Goal: Task Accomplishment & Management: Use online tool/utility

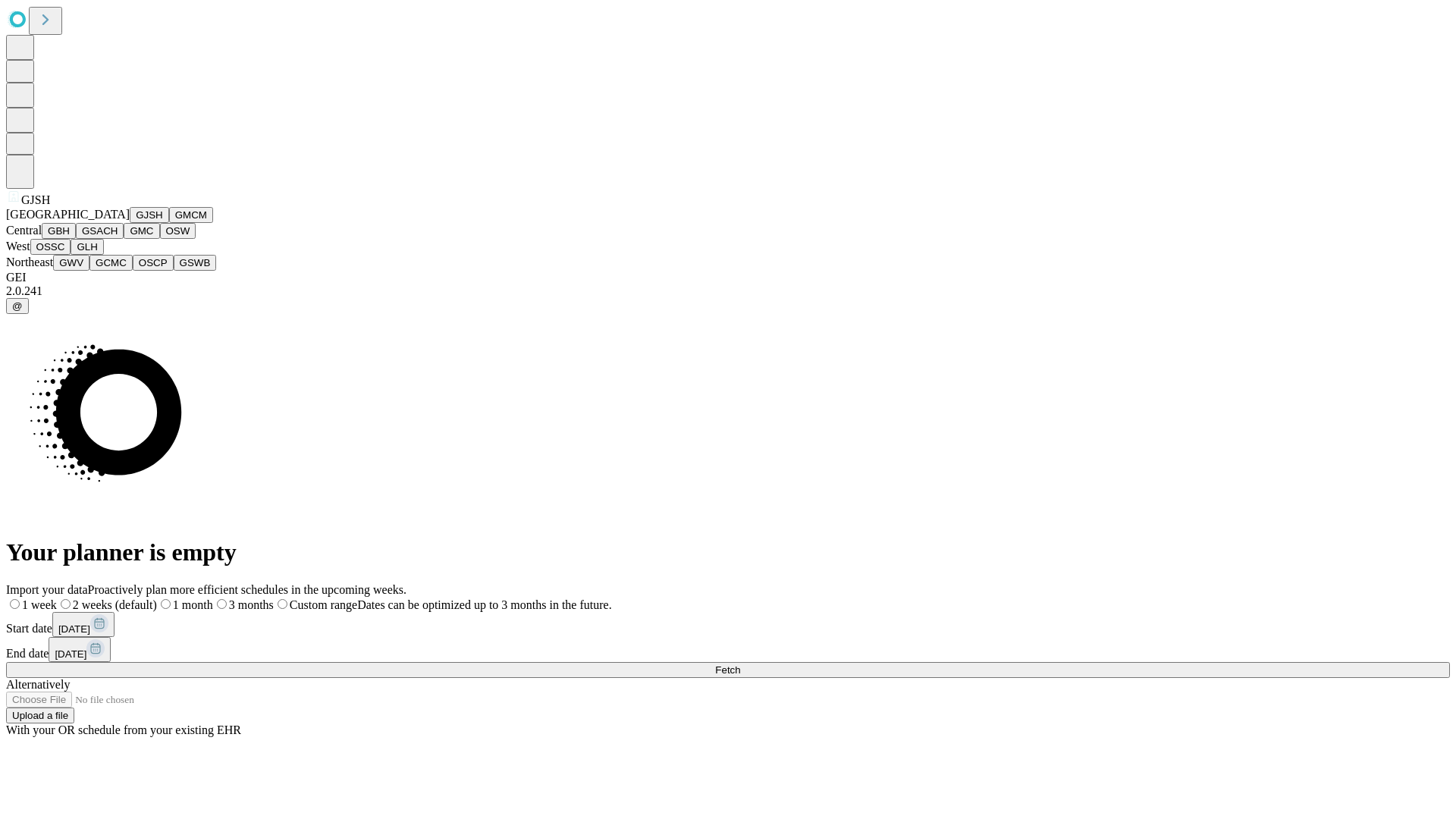
click at [130, 223] on button "GJSH" at bounding box center [149, 215] width 39 height 16
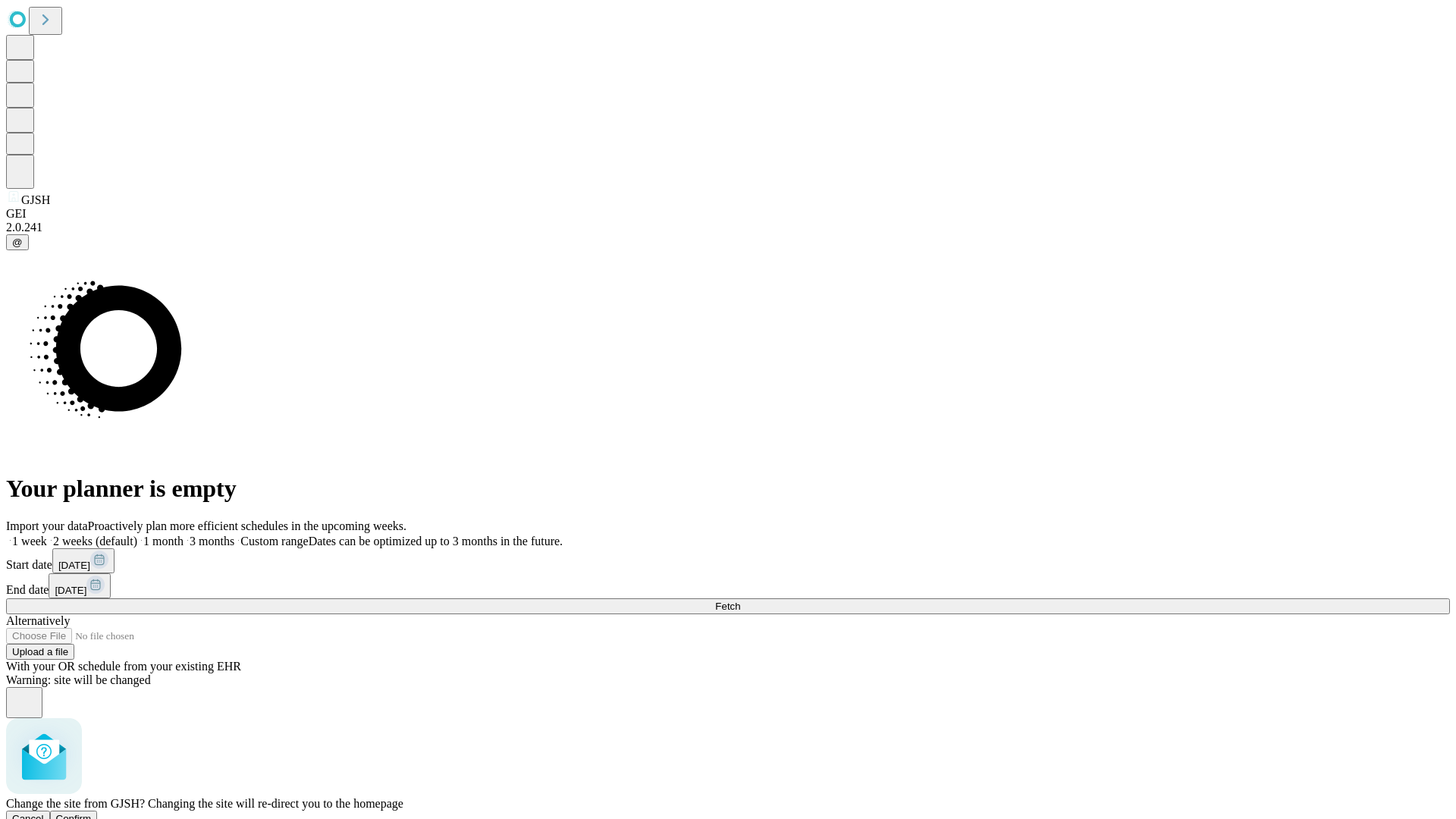
click at [91, 813] on span "Confirm" at bounding box center [74, 818] width 35 height 12
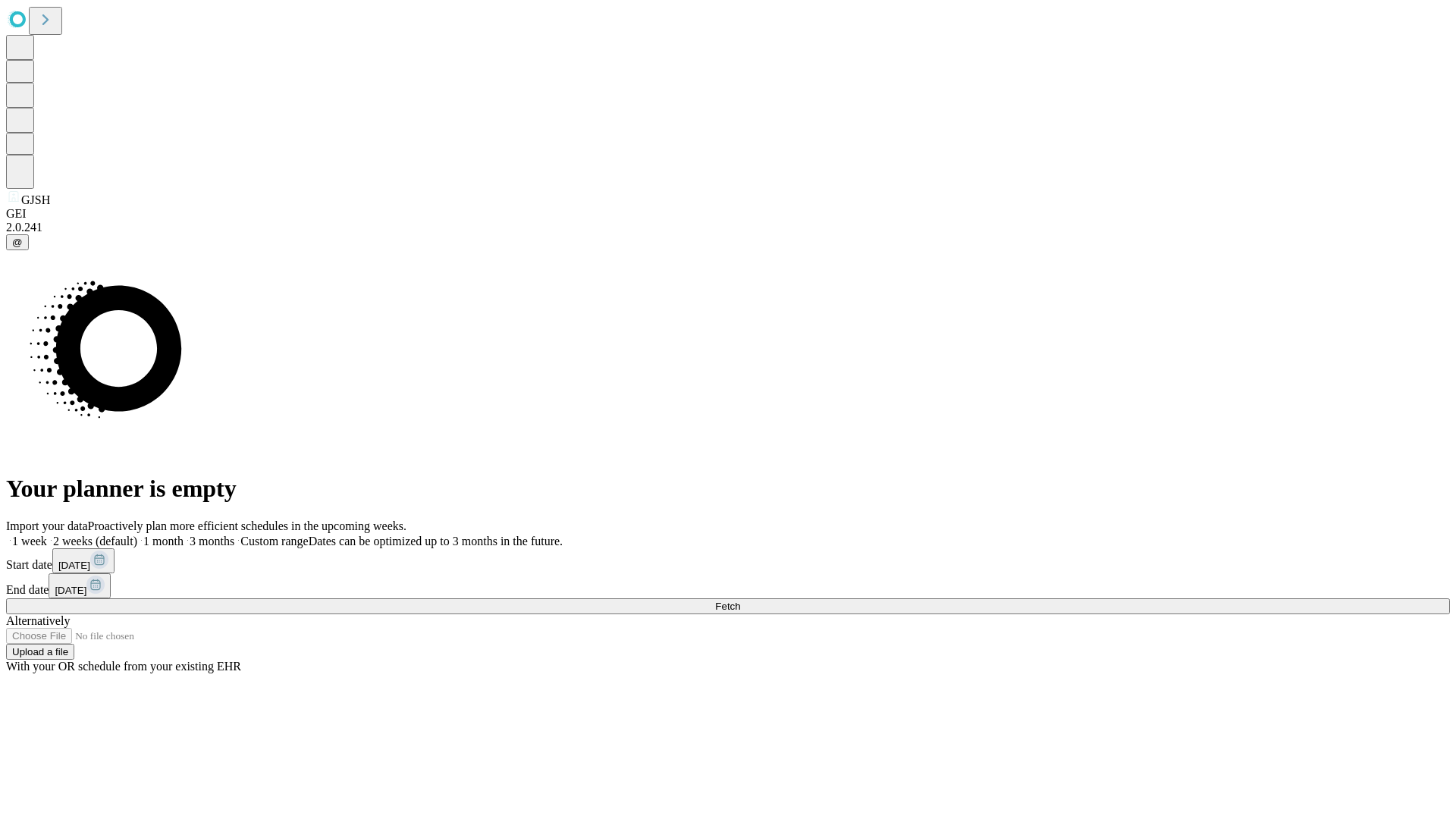
click at [138, 534] on label "2 weeks (default)" at bounding box center [91, 541] width 90 height 13
click at [740, 601] on span "Fetch" at bounding box center [727, 606] width 25 height 12
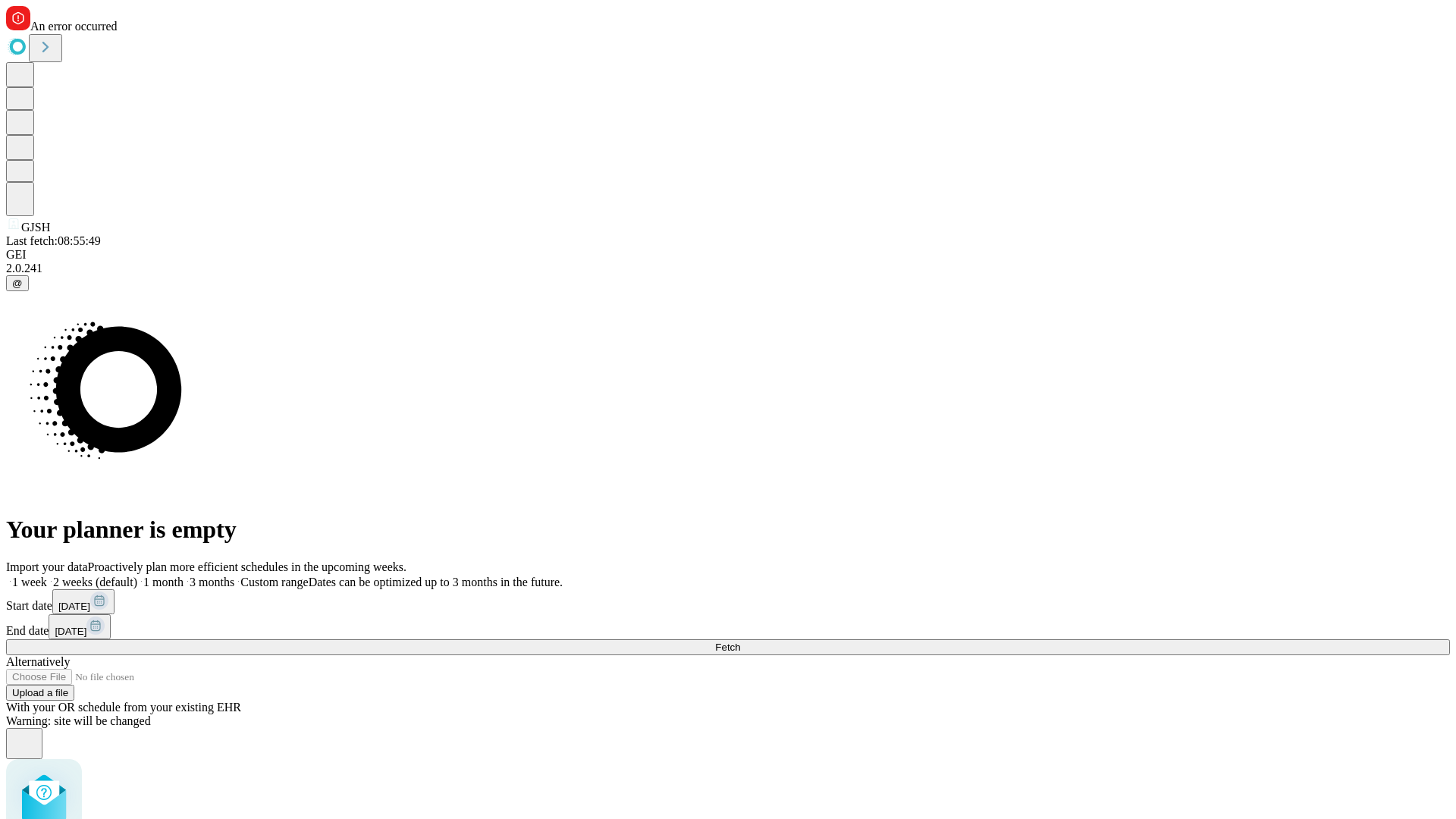
click at [138, 576] on label "2 weeks (default)" at bounding box center [91, 582] width 90 height 13
click at [740, 641] on span "Fetch" at bounding box center [727, 647] width 25 height 12
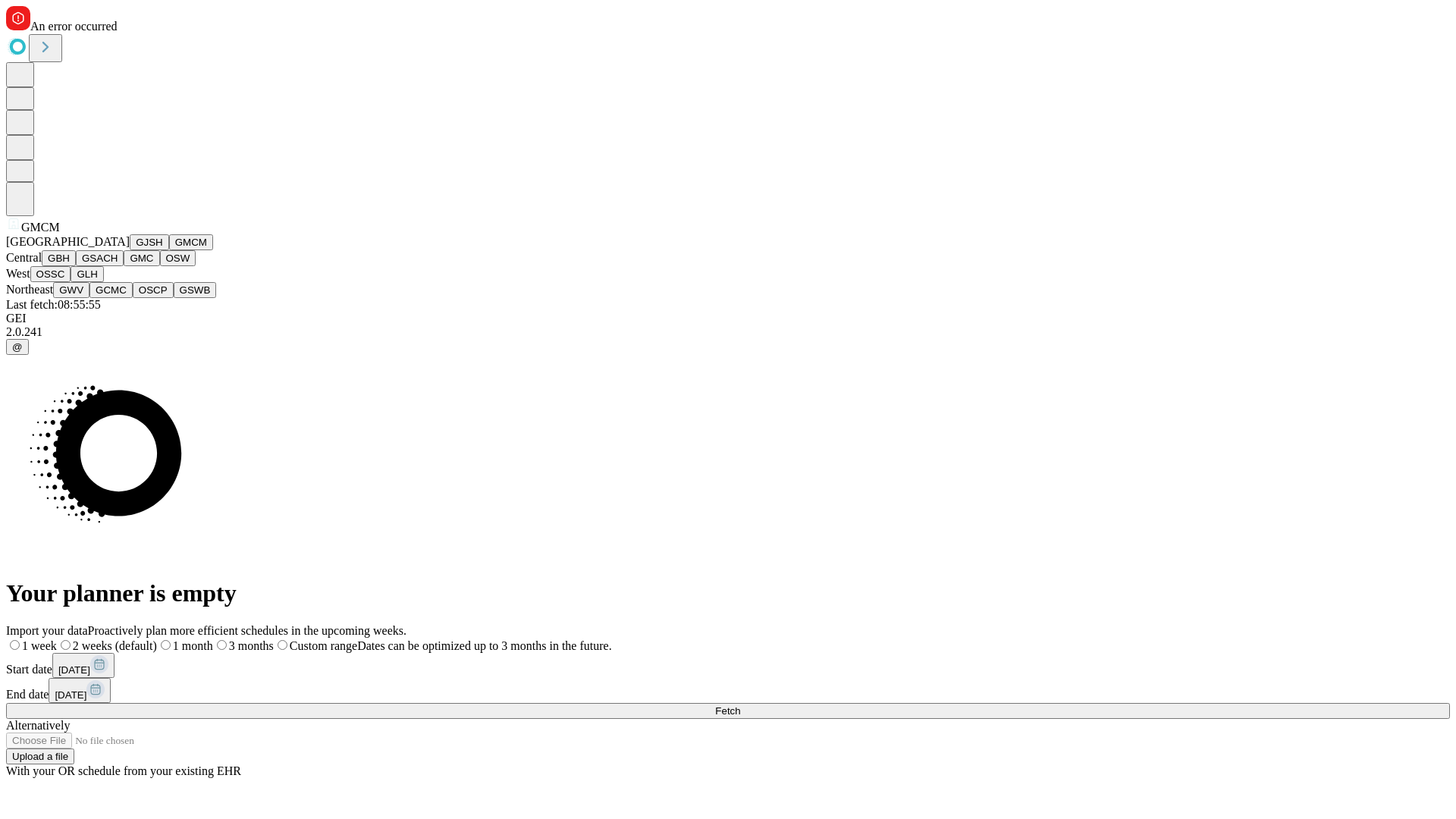
click at [76, 266] on button "GBH" at bounding box center [58, 258] width 34 height 16
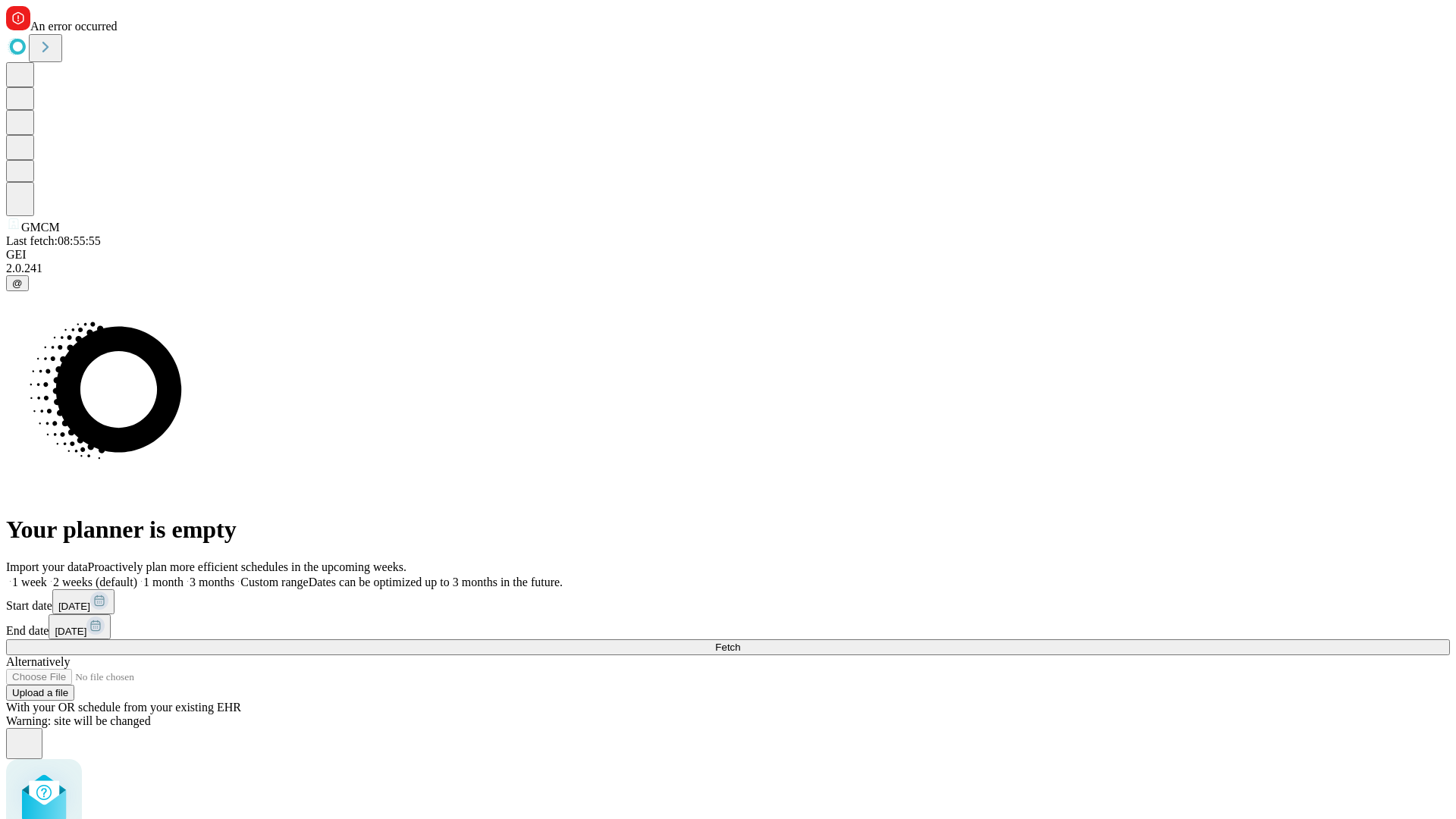
click at [138, 576] on label "2 weeks (default)" at bounding box center [91, 582] width 90 height 13
click at [740, 641] on span "Fetch" at bounding box center [727, 647] width 25 height 12
click at [138, 576] on label "2 weeks (default)" at bounding box center [91, 582] width 90 height 13
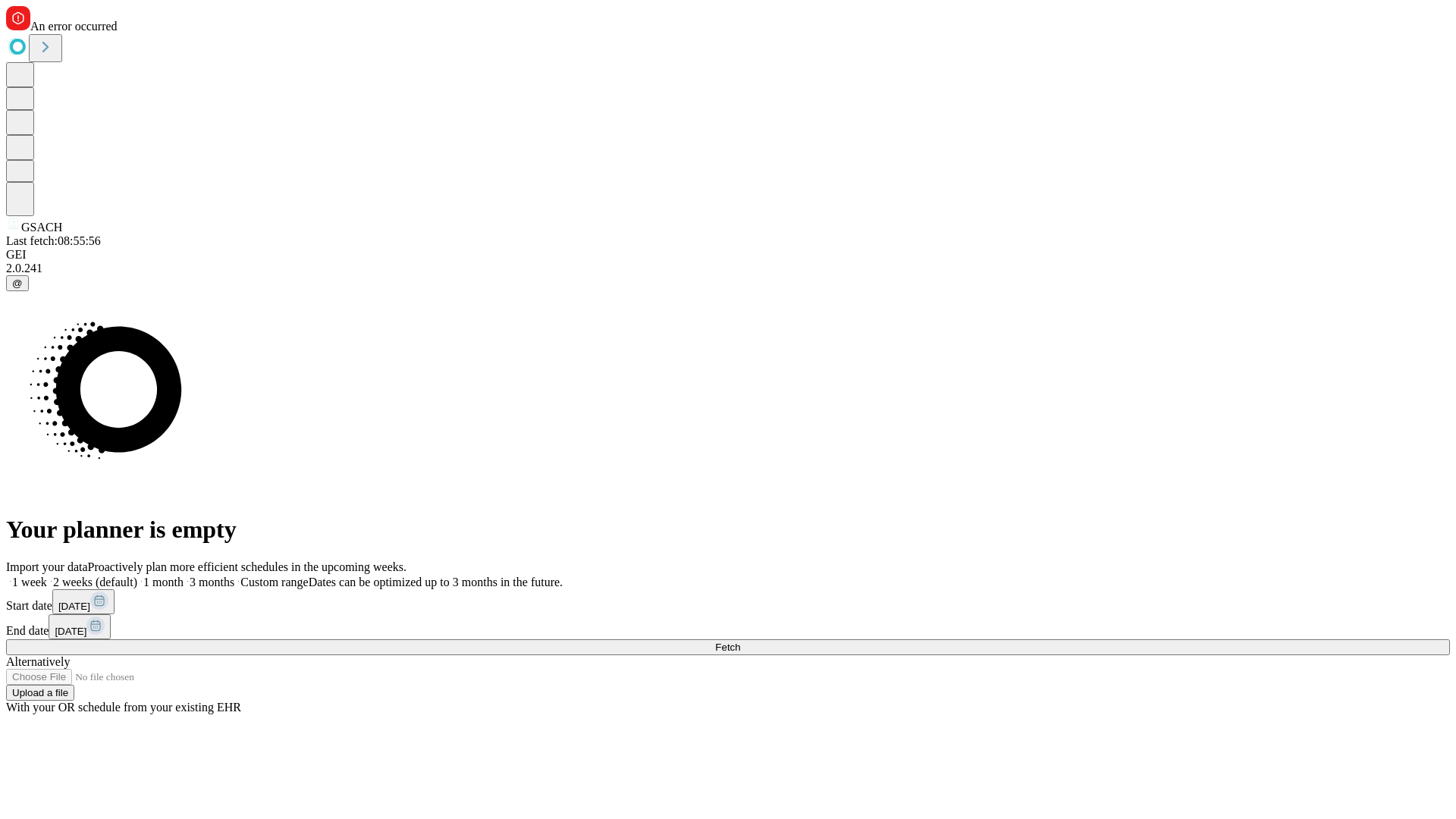
click at [740, 641] on span "Fetch" at bounding box center [727, 647] width 25 height 12
click at [138, 576] on label "2 weeks (default)" at bounding box center [91, 582] width 90 height 13
click at [740, 641] on span "Fetch" at bounding box center [727, 647] width 25 height 12
click at [138, 576] on label "2 weeks (default)" at bounding box center [91, 582] width 90 height 13
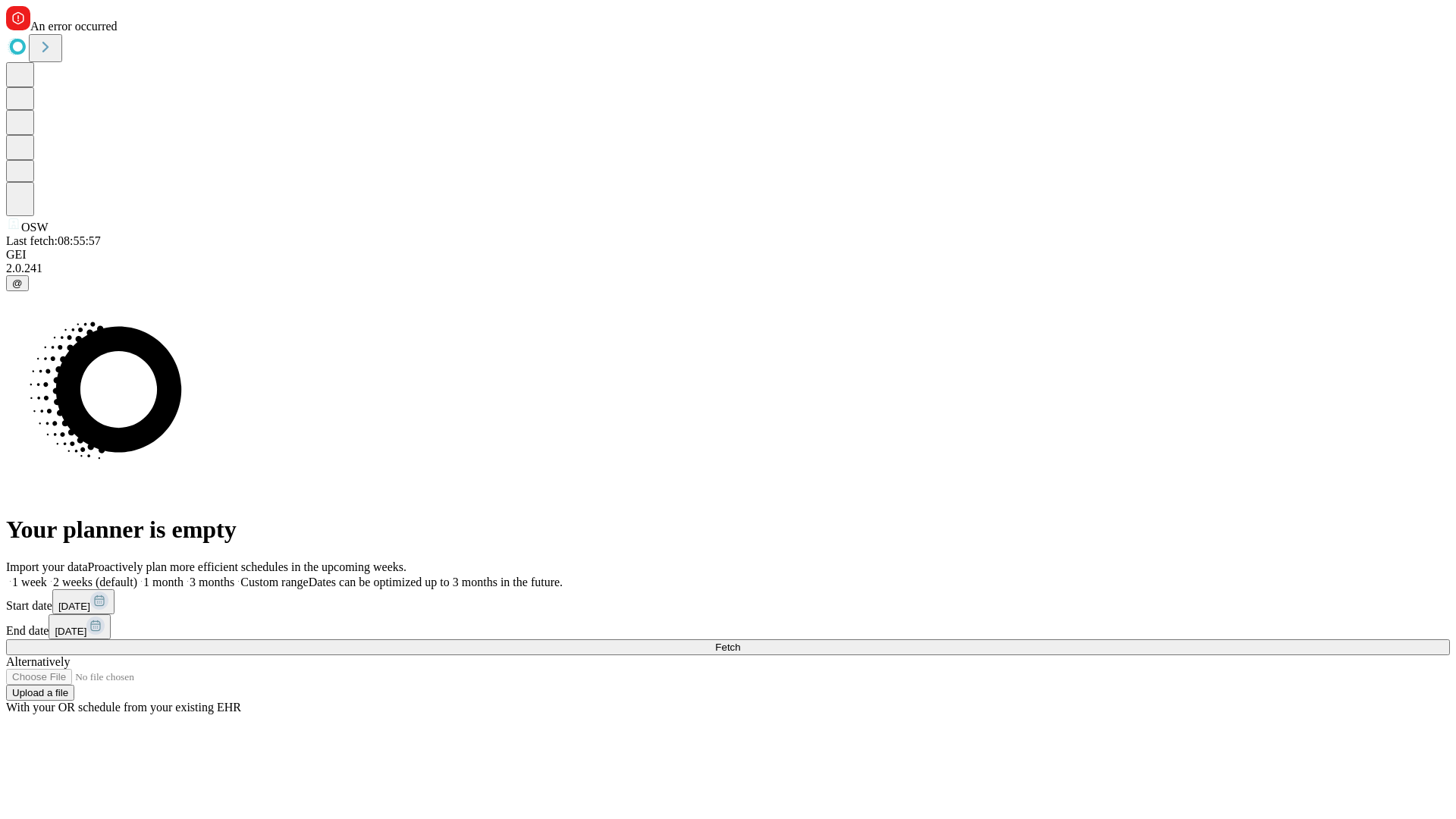
click at [740, 641] on span "Fetch" at bounding box center [727, 647] width 25 height 12
click at [138, 576] on label "2 weeks (default)" at bounding box center [91, 582] width 90 height 13
click at [740, 641] on span "Fetch" at bounding box center [727, 647] width 25 height 12
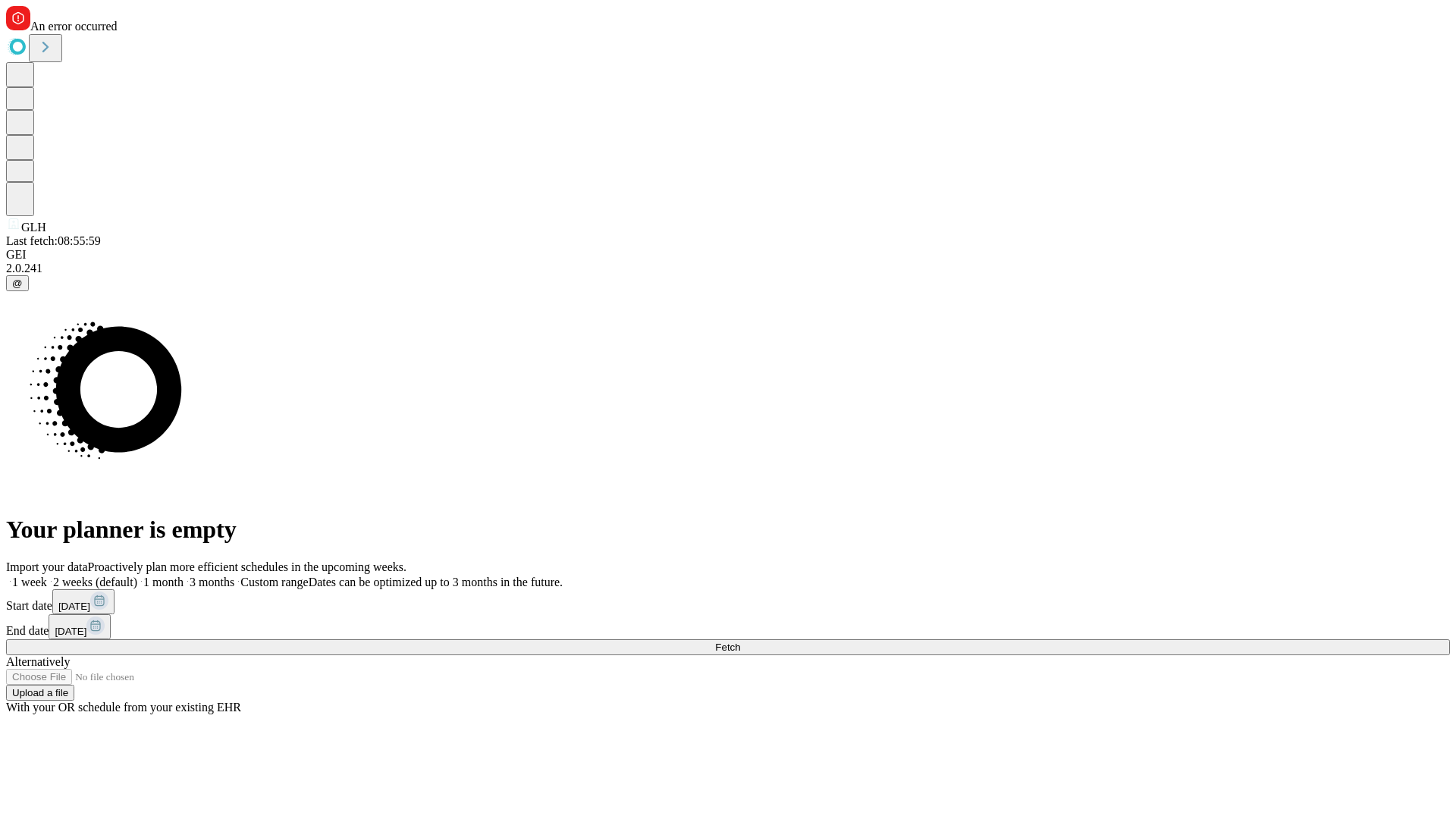
click at [138, 576] on label "2 weeks (default)" at bounding box center [91, 582] width 90 height 13
click at [740, 641] on span "Fetch" at bounding box center [727, 647] width 25 height 12
click at [138, 576] on label "2 weeks (default)" at bounding box center [91, 582] width 90 height 13
click at [740, 641] on span "Fetch" at bounding box center [727, 647] width 25 height 12
